Goal: Find specific page/section: Find specific page/section

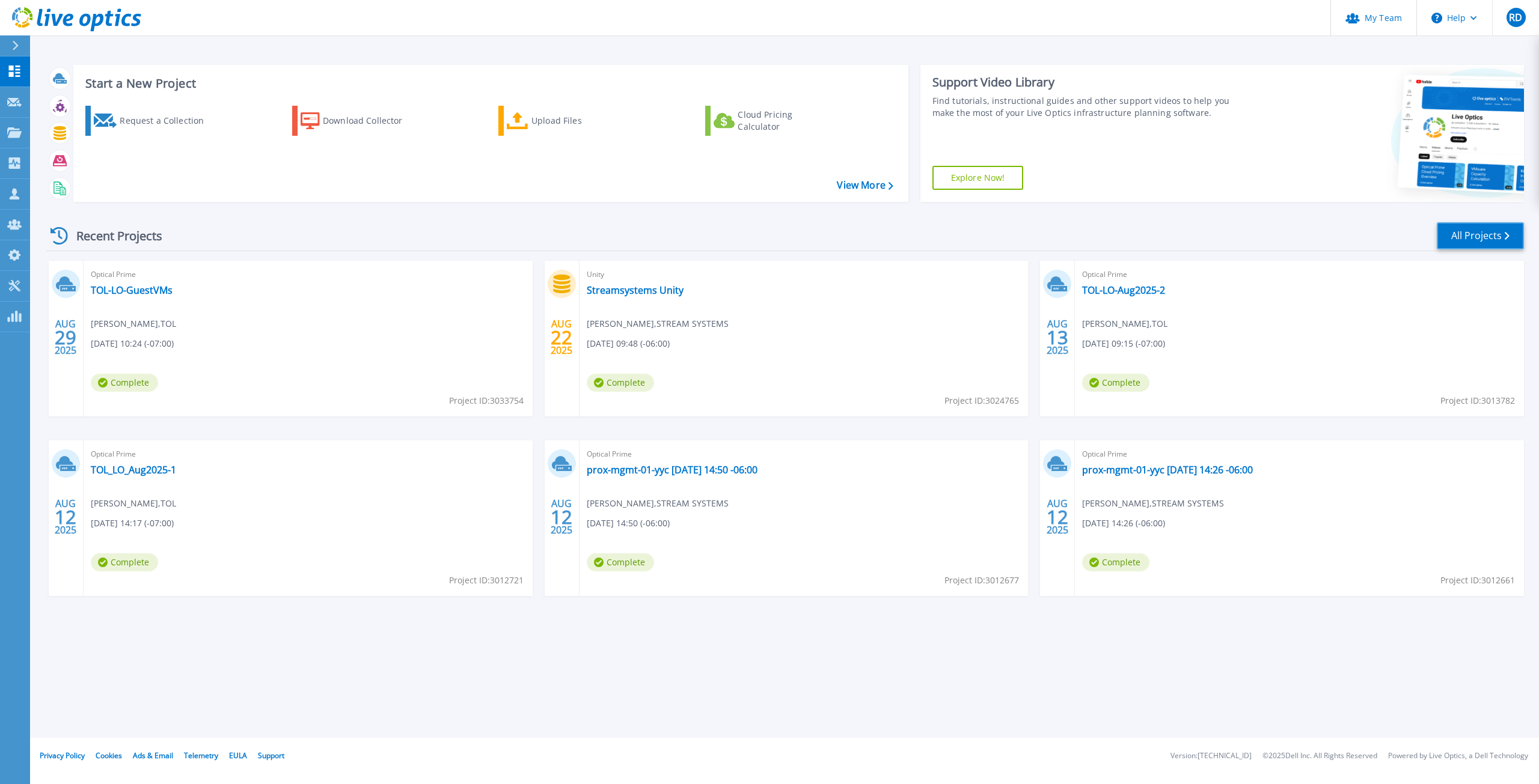
click at [1463, 236] on link "All Projects" at bounding box center [1480, 236] width 87 height 27
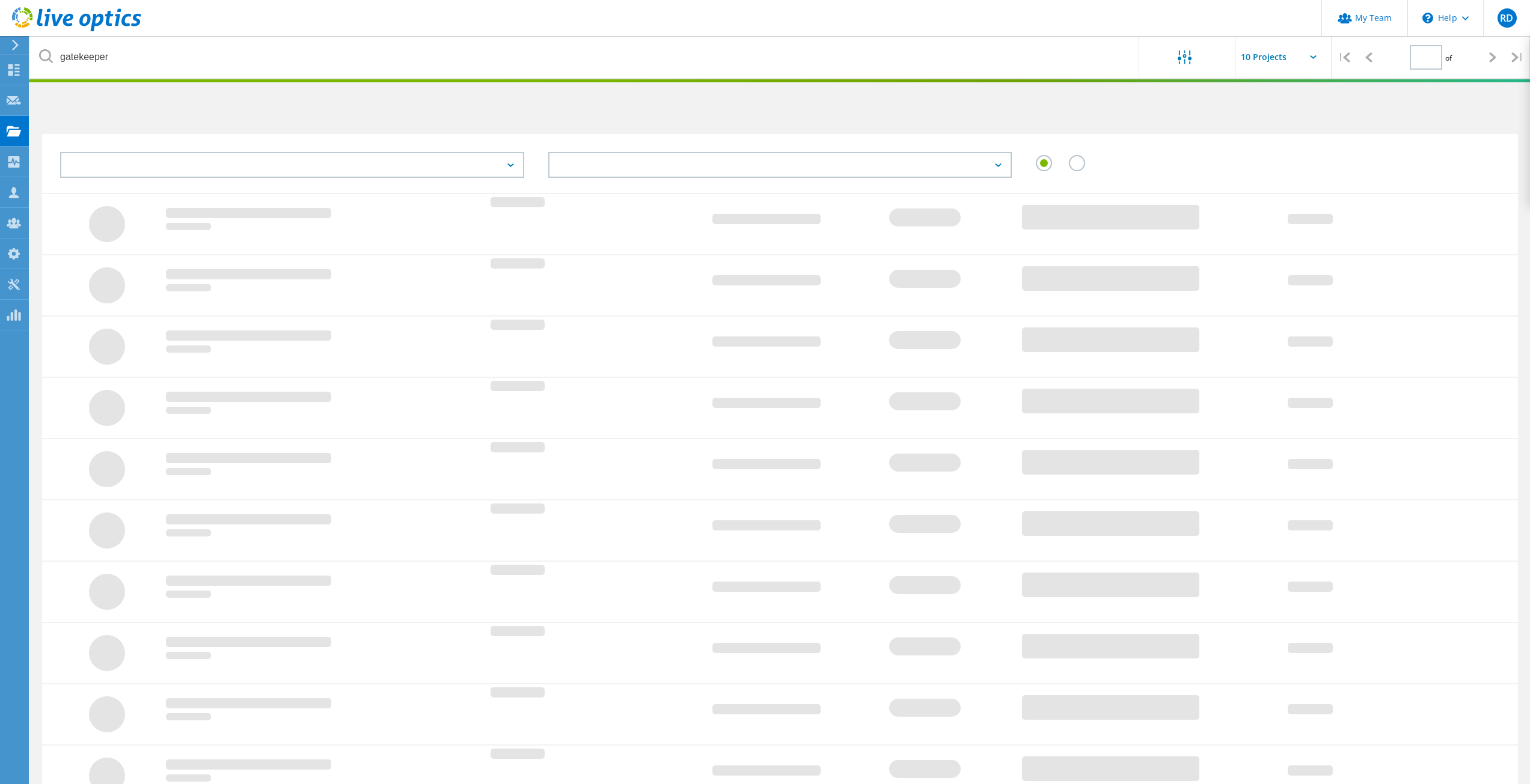
type input "1"
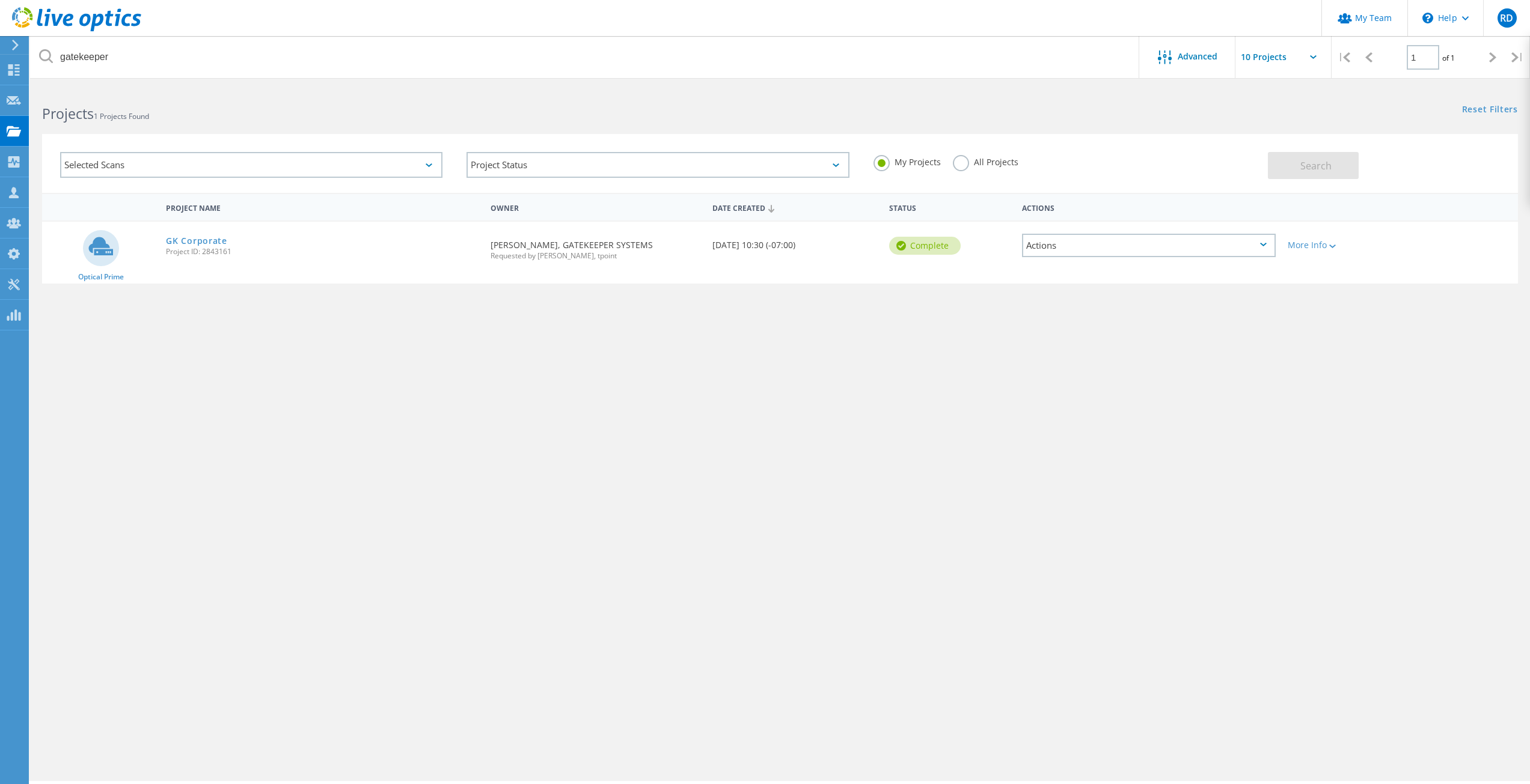
click at [962, 166] on label "All Projects" at bounding box center [986, 161] width 66 height 11
click at [0, 0] on input "All Projects" at bounding box center [0, 0] width 0 height 0
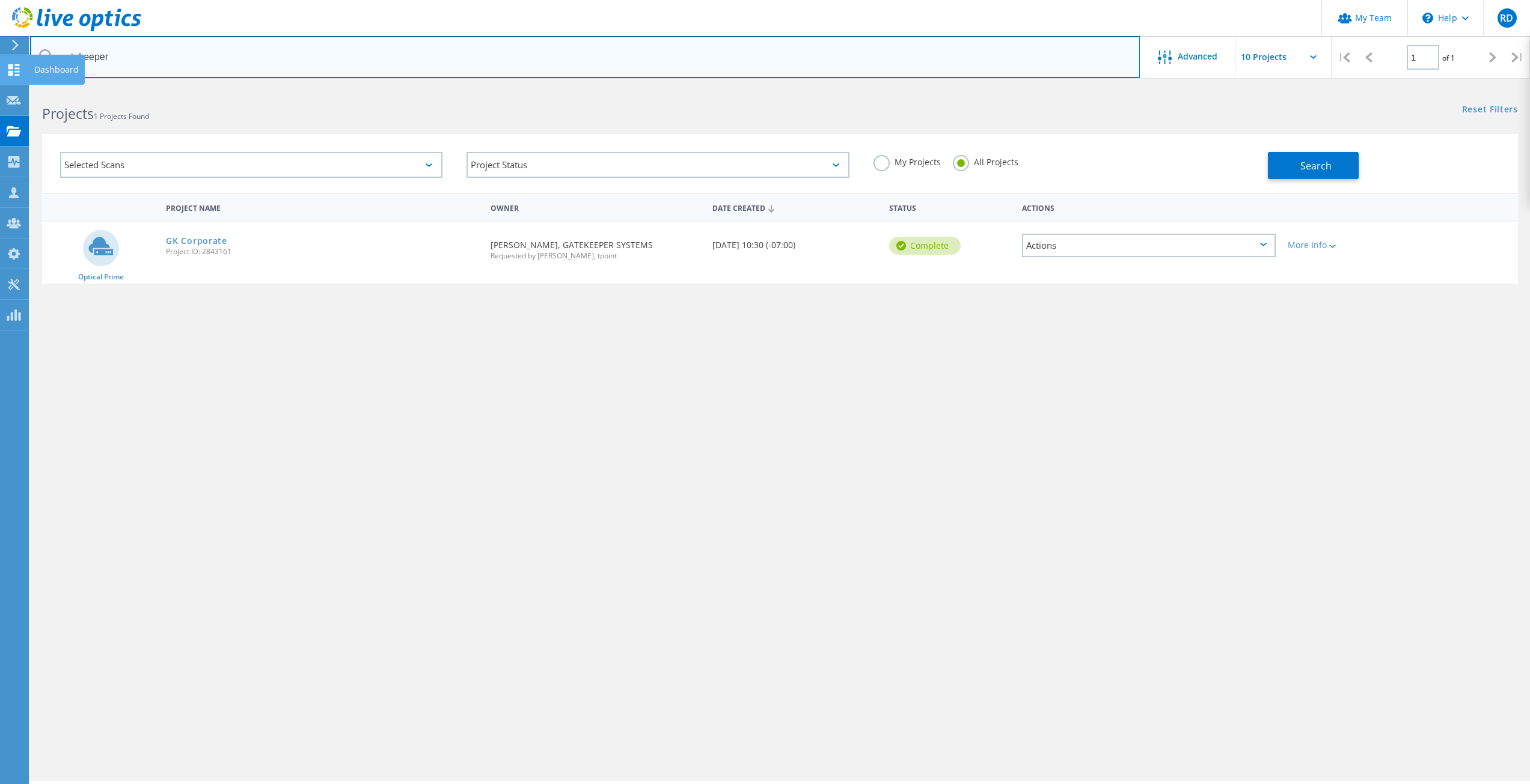
drag, startPoint x: 125, startPoint y: 59, endPoint x: 14, endPoint y: 56, distance: 111.0
click at [14, 87] on div "My Team \n Help Explore Helpful Articles Contact Support RD Partner Team Admin …" at bounding box center [765, 451] width 1530 height 730
type input "g"
type input "tol"
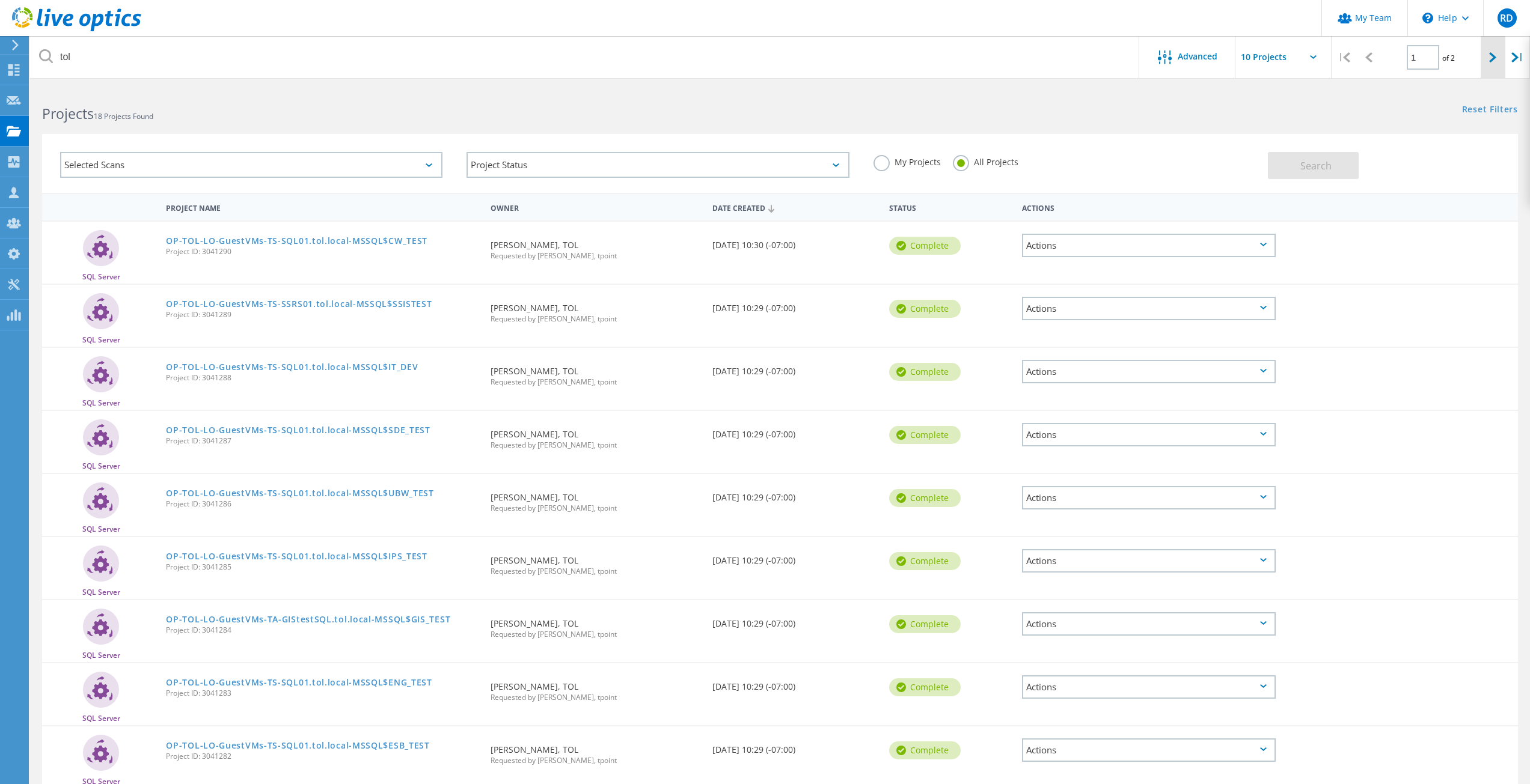
click at [1484, 59] on div at bounding box center [1493, 58] width 25 height 43
type input "2"
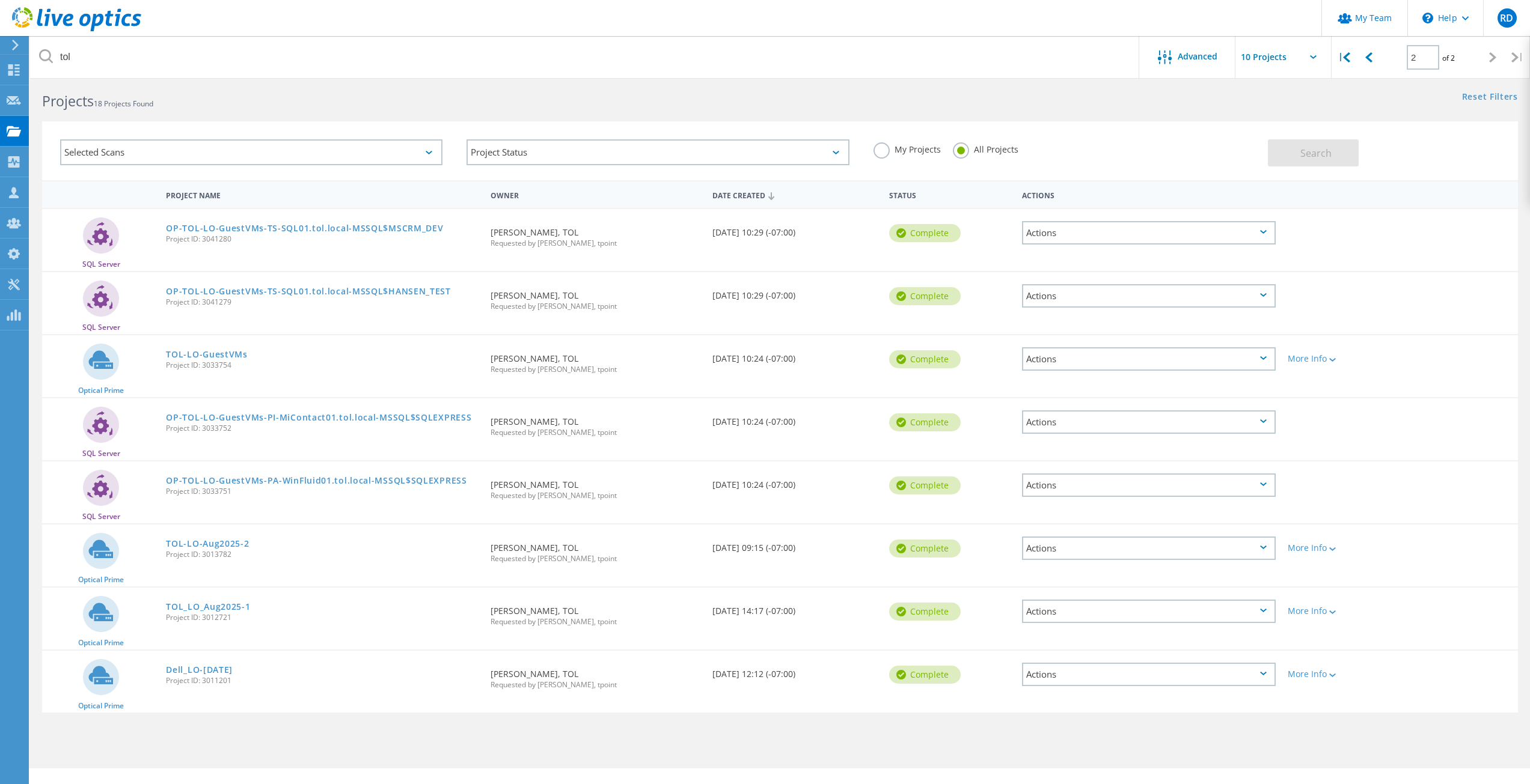
scroll to position [33, 0]
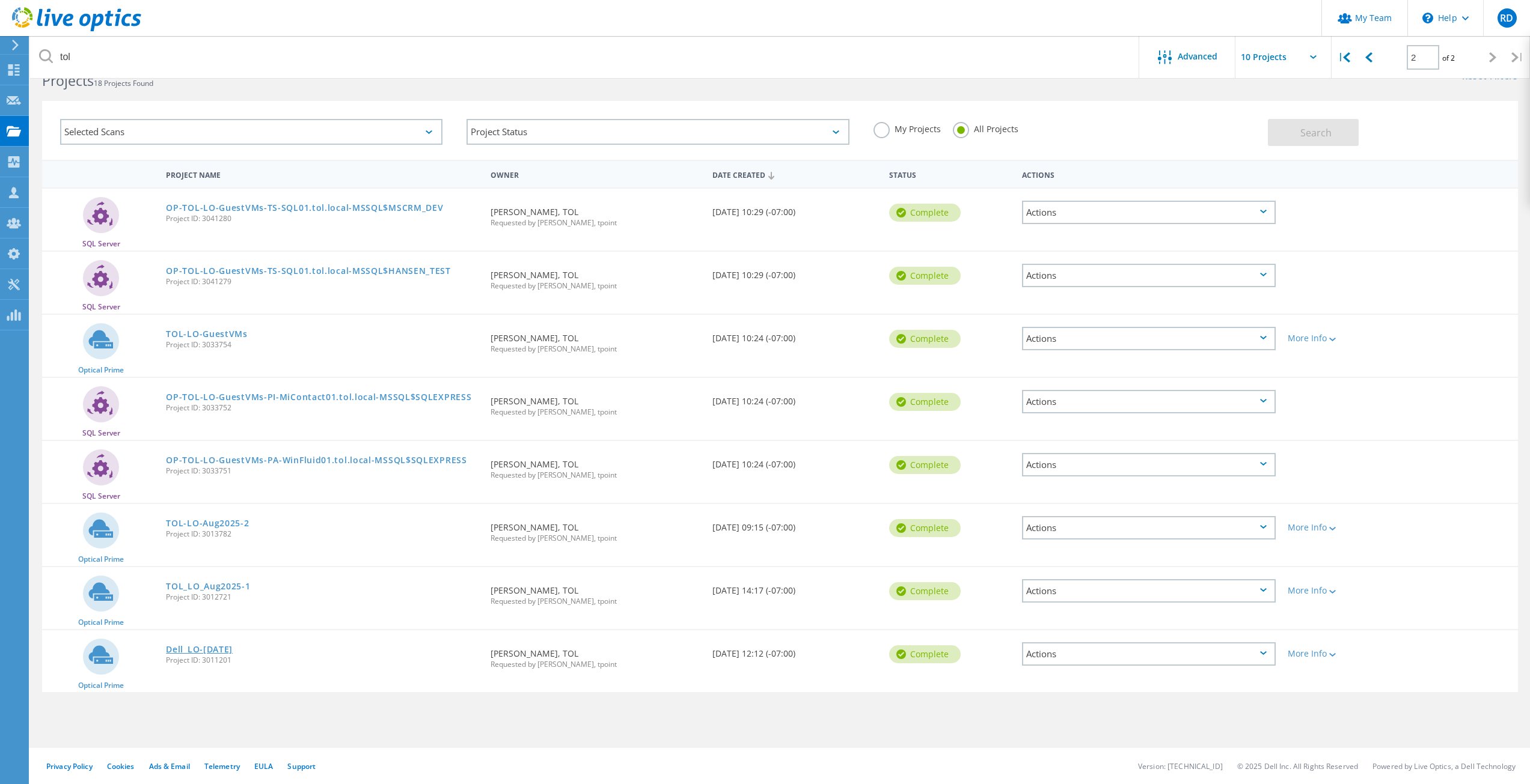
click at [223, 645] on link "Dell_LO-[DATE]" at bounding box center [199, 649] width 67 height 9
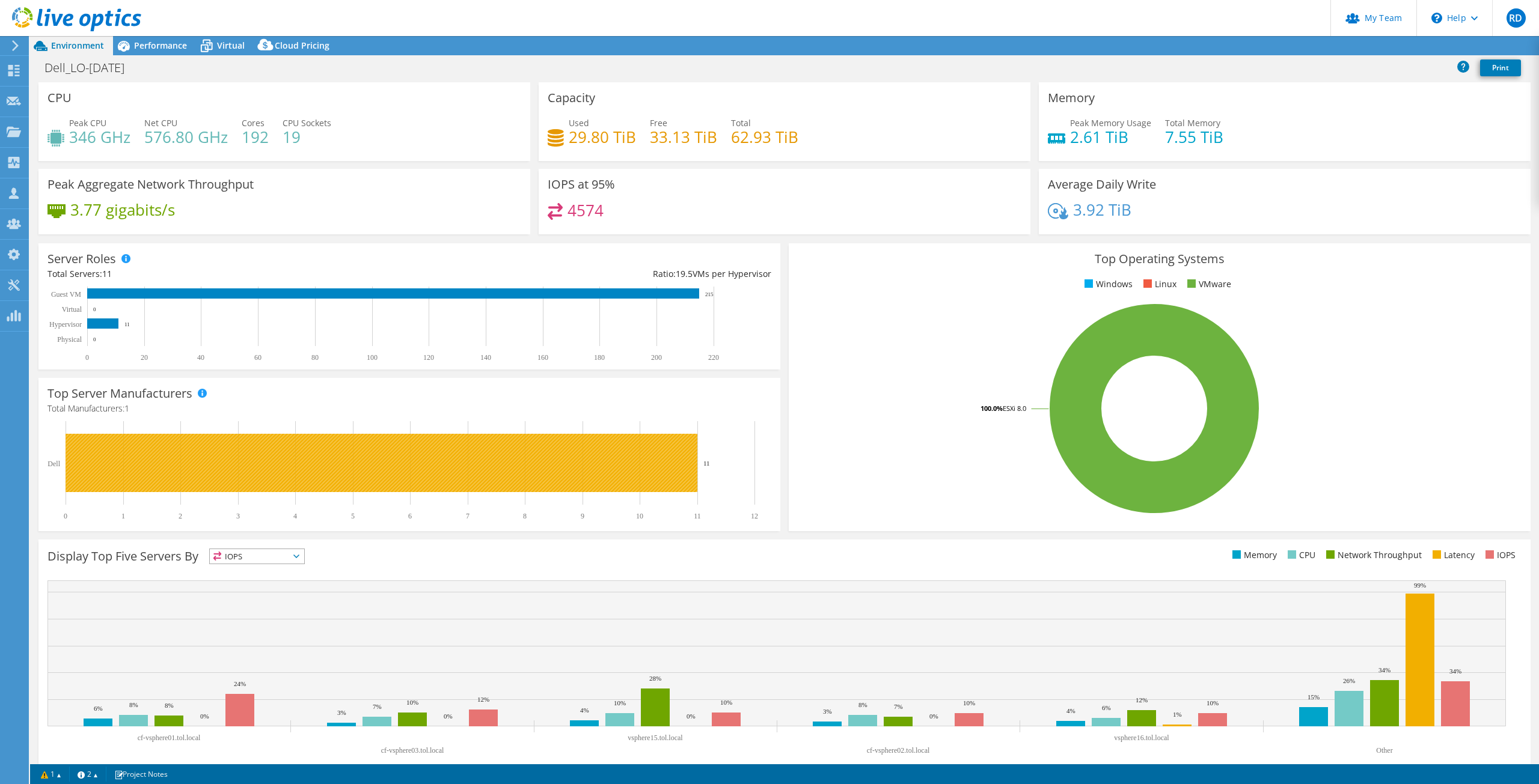
select select "USD"
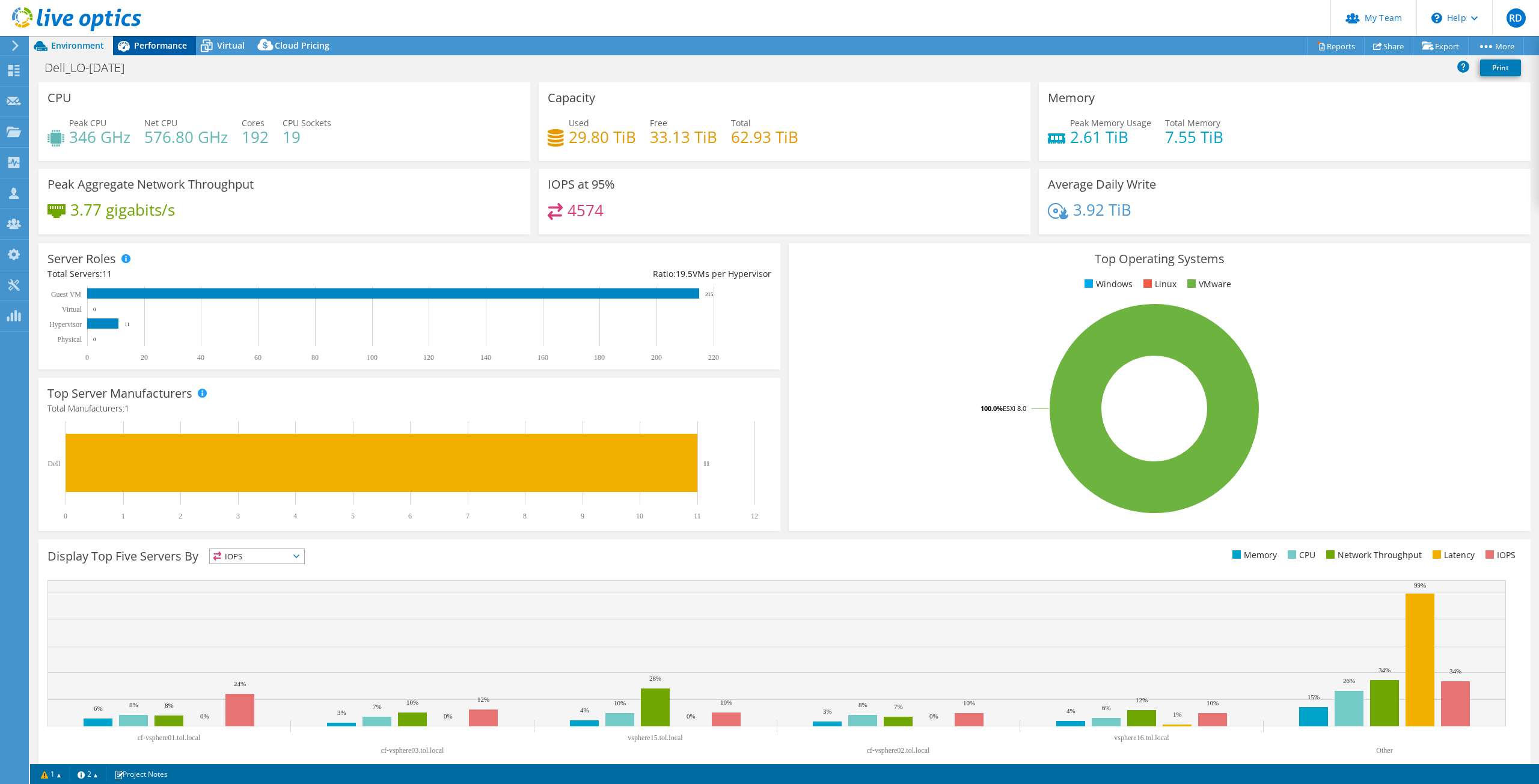
click at [152, 45] on span "Performance" at bounding box center [160, 46] width 53 height 11
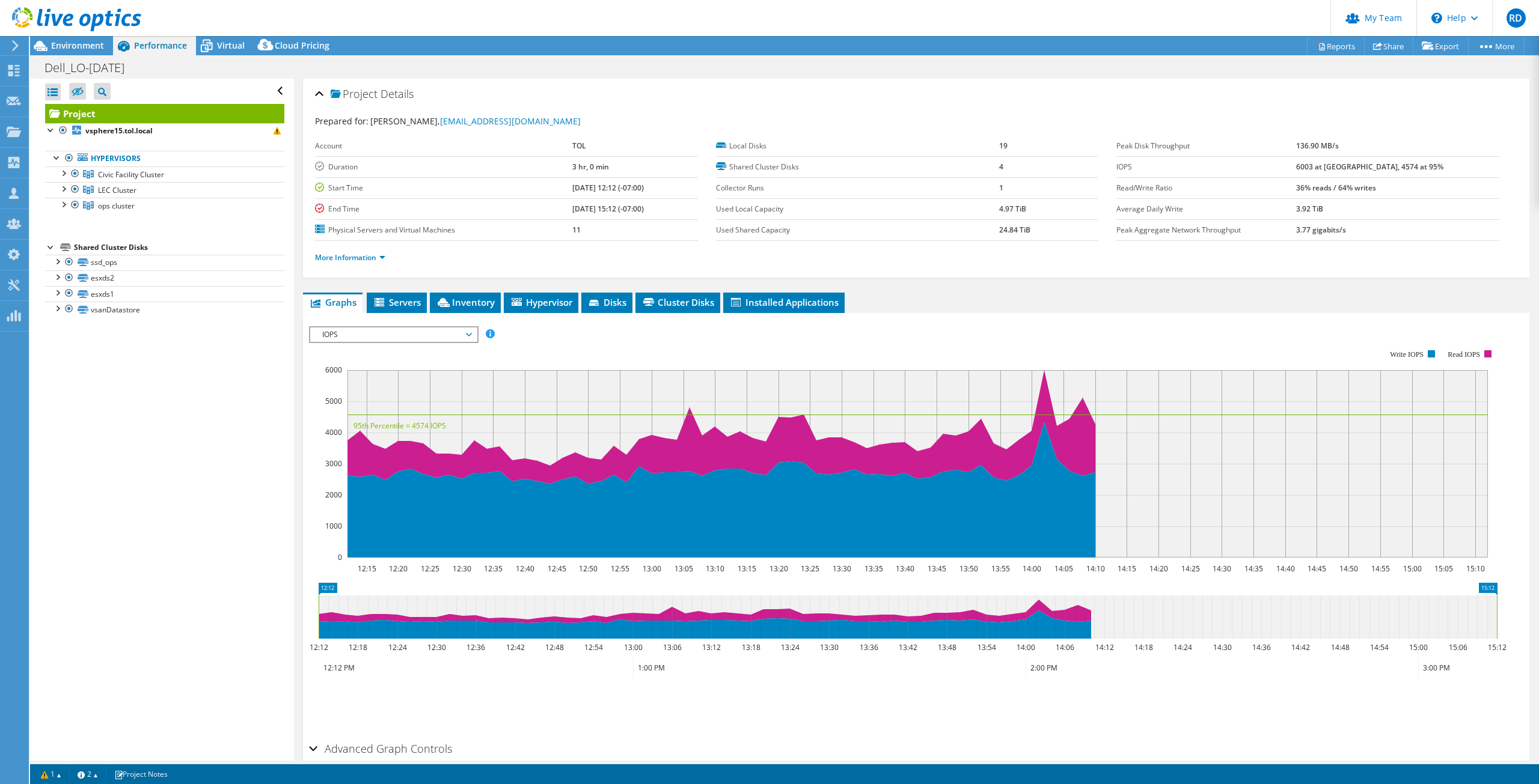
click at [95, 16] on use at bounding box center [76, 19] width 129 height 24
